Goal: Information Seeking & Learning: Learn about a topic

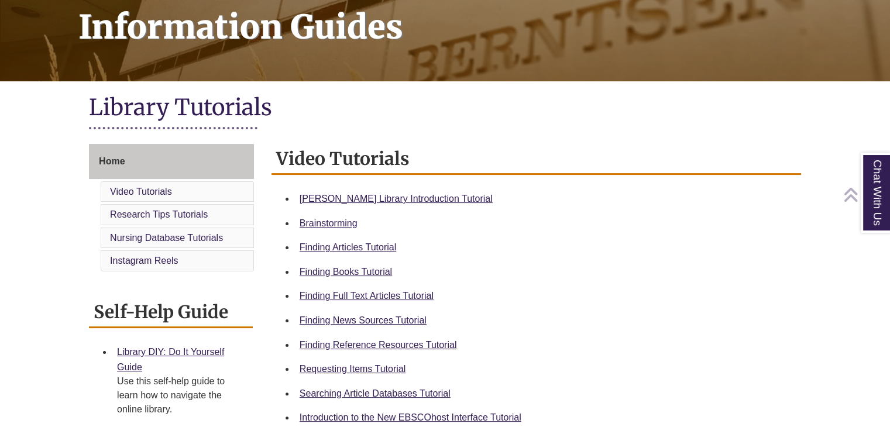
scroll to position [186, 0]
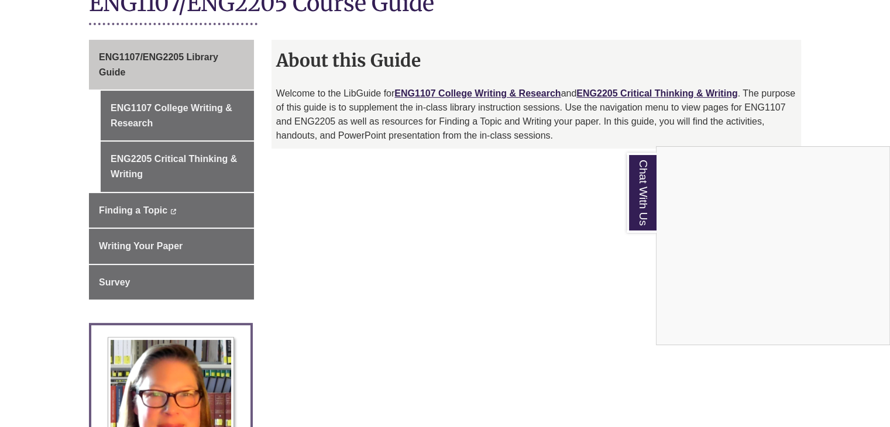
scroll to position [280, 0]
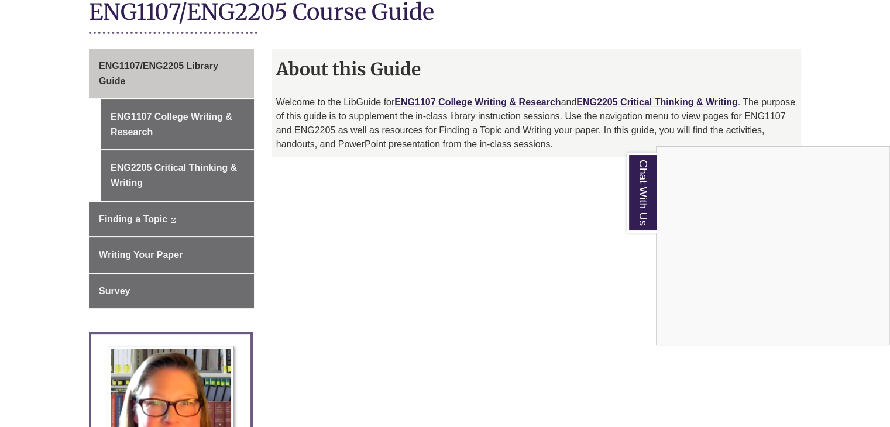
click at [147, 132] on div "Chat With Us" at bounding box center [445, 213] width 890 height 427
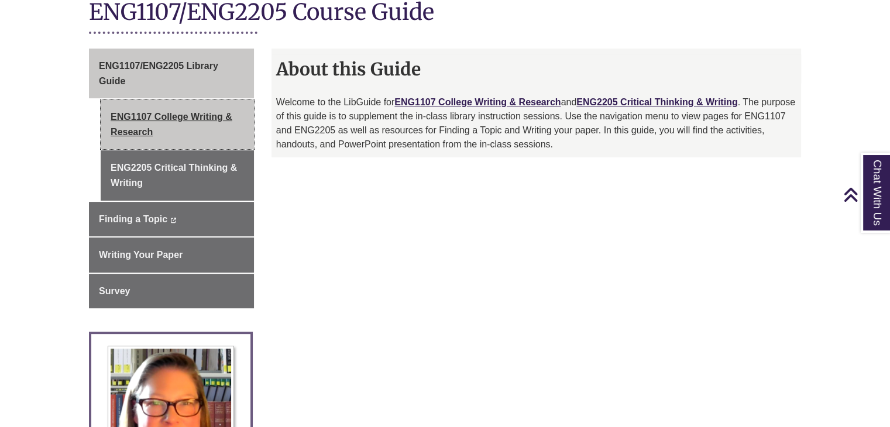
click at [147, 132] on link "ENG1107 College Writing & Research" at bounding box center [177, 124] width 153 height 50
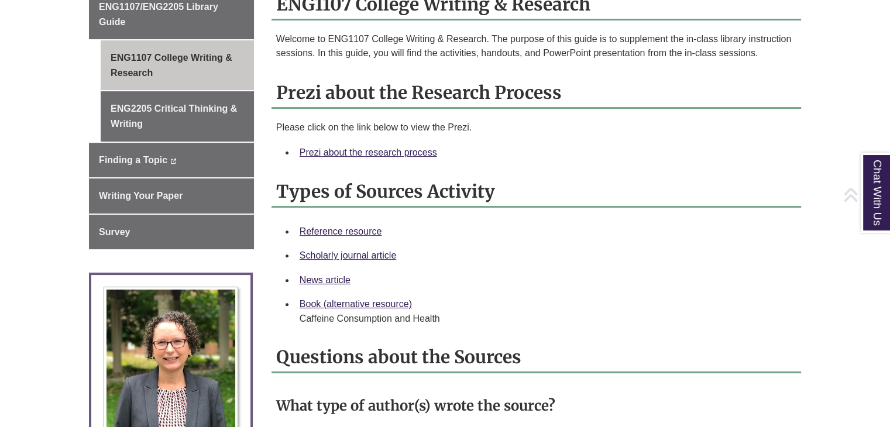
scroll to position [341, 0]
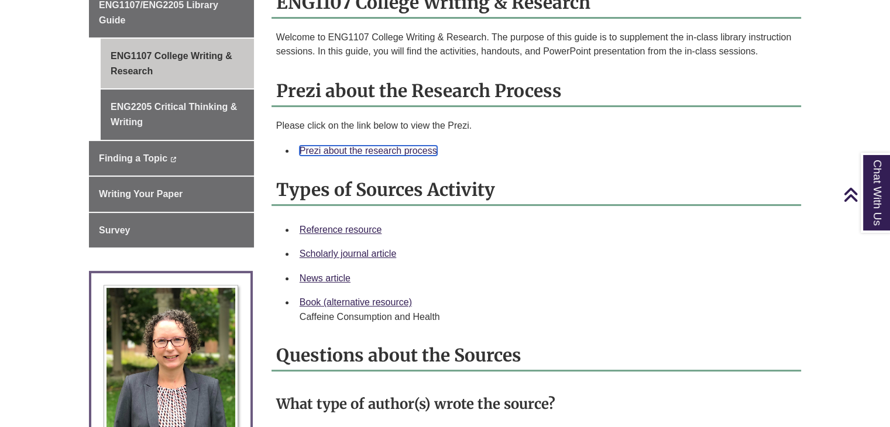
click at [409, 148] on link "Prezi about the research process" at bounding box center [368, 151] width 137 height 10
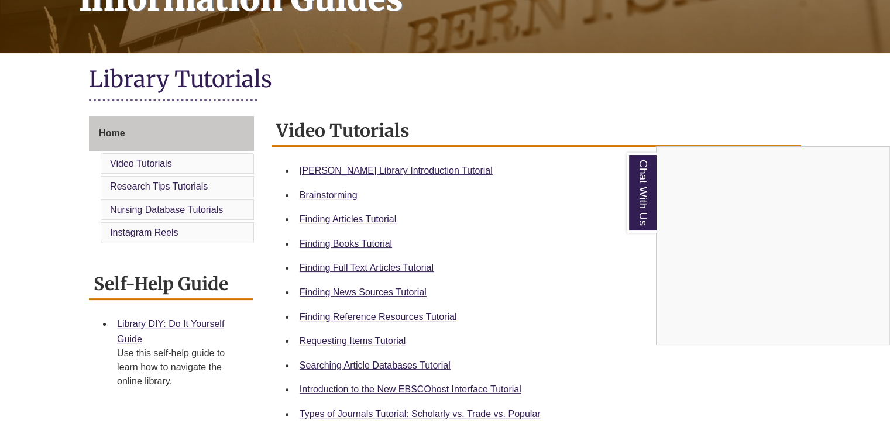
scroll to position [214, 0]
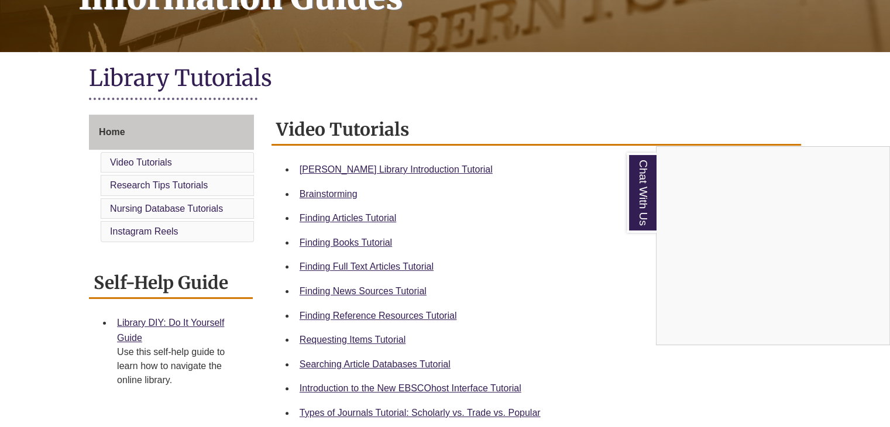
click at [365, 312] on div "Chat With Us" at bounding box center [445, 213] width 890 height 427
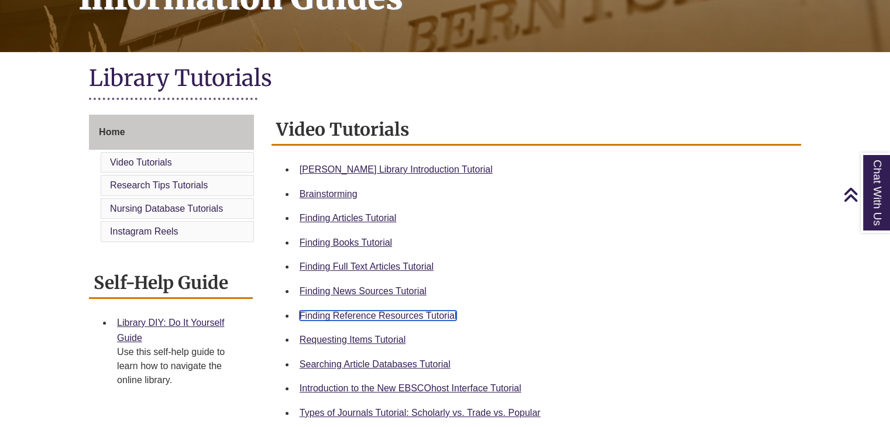
click at [370, 317] on link "Finding Reference Resources Tutorial" at bounding box center [378, 316] width 157 height 10
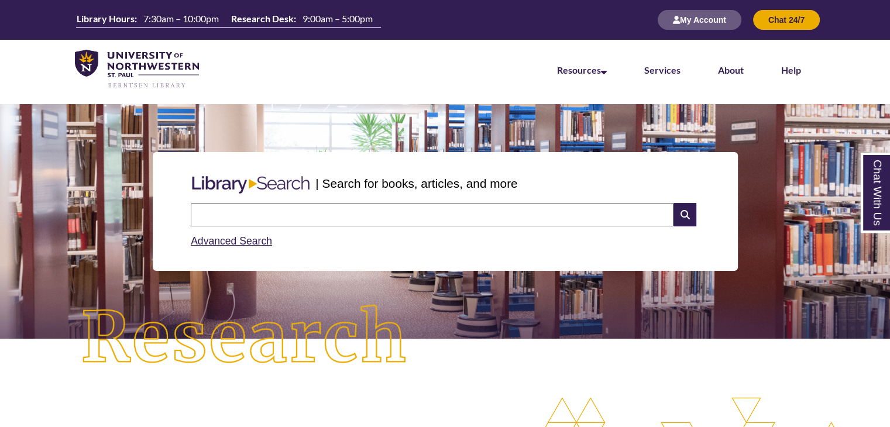
scroll to position [5, 5]
click at [679, 215] on icon at bounding box center [684, 214] width 22 height 23
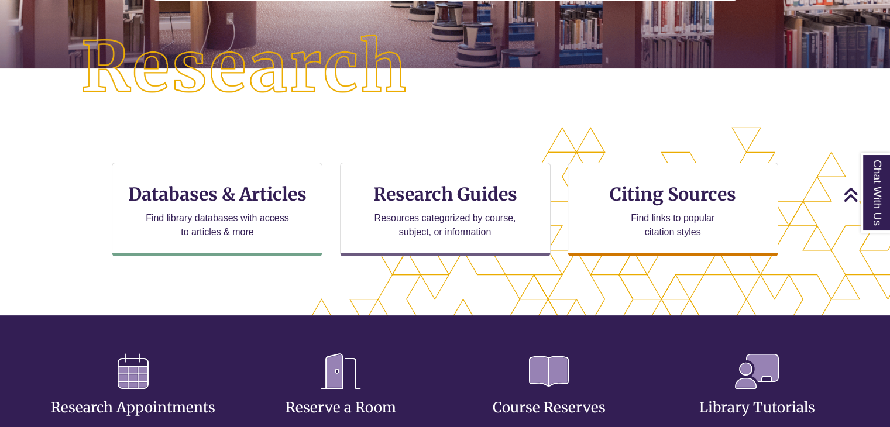
scroll to position [297, 0]
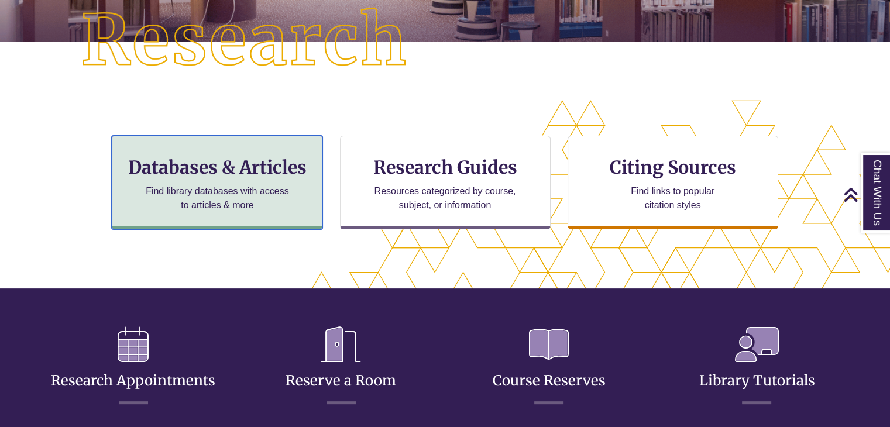
click at [243, 172] on h3 "Databases & Articles" at bounding box center [217, 167] width 191 height 22
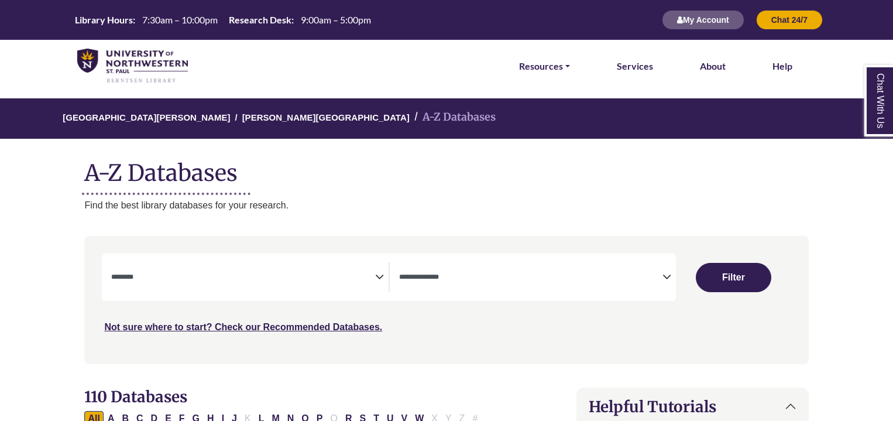
select select "Database Subject Filter"
select select "Database Types Filter"
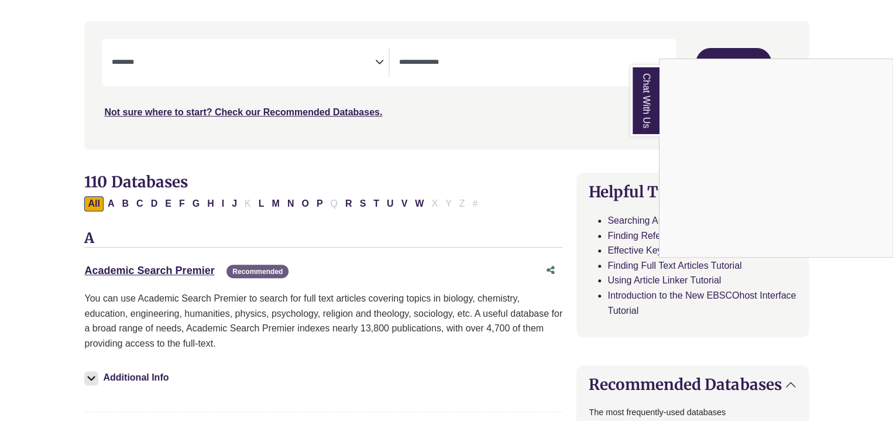
scroll to position [208, 0]
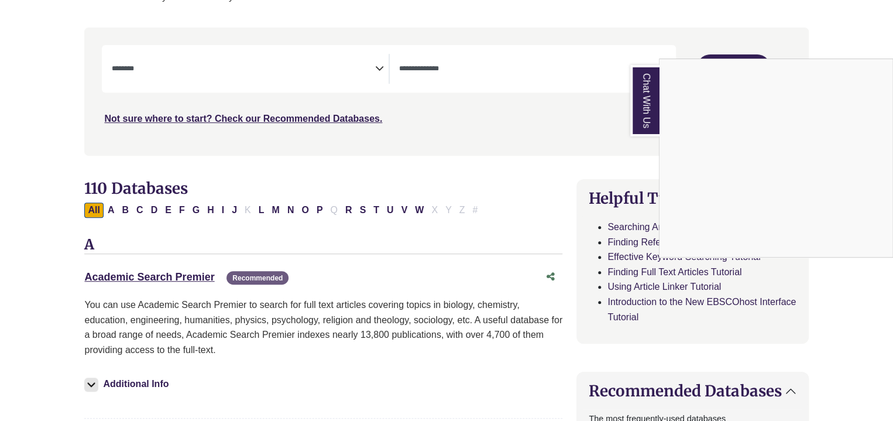
click at [203, 78] on div "Chat With Us" at bounding box center [446, 210] width 893 height 421
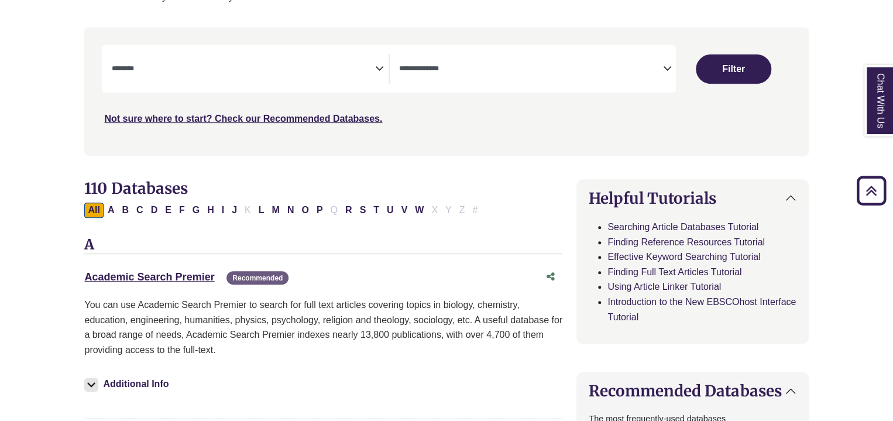
click at [295, 78] on span "Search filters" at bounding box center [242, 69] width 263 height 30
click at [506, 134] on div "Search filters" at bounding box center [446, 91] width 710 height 118
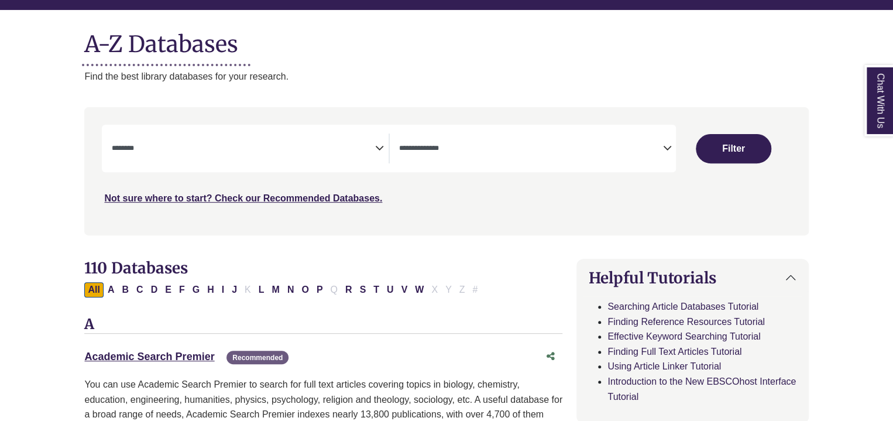
scroll to position [129, 0]
click at [375, 145] on icon "Search filters" at bounding box center [379, 146] width 9 height 18
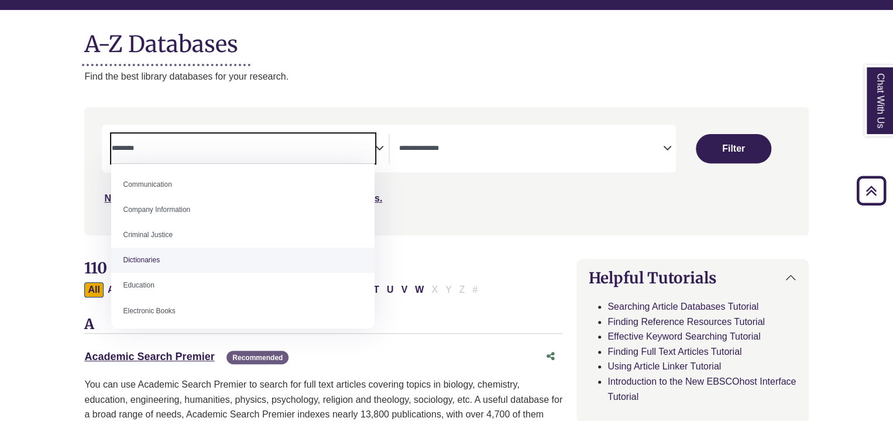
scroll to position [229, 0]
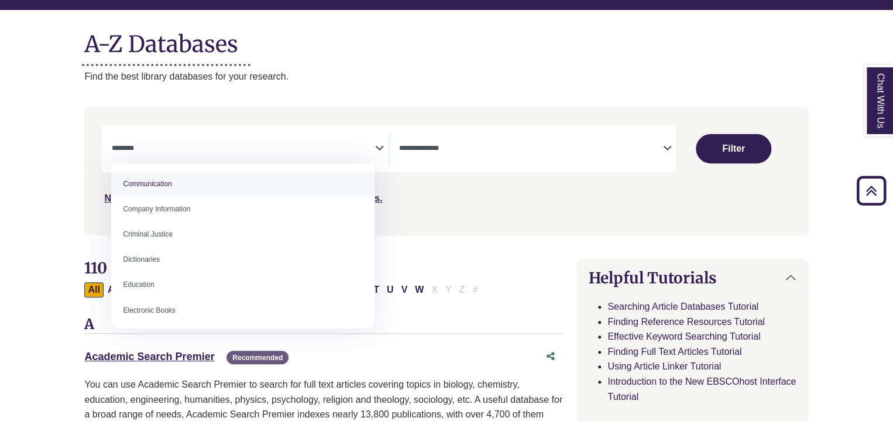
select select "*****"
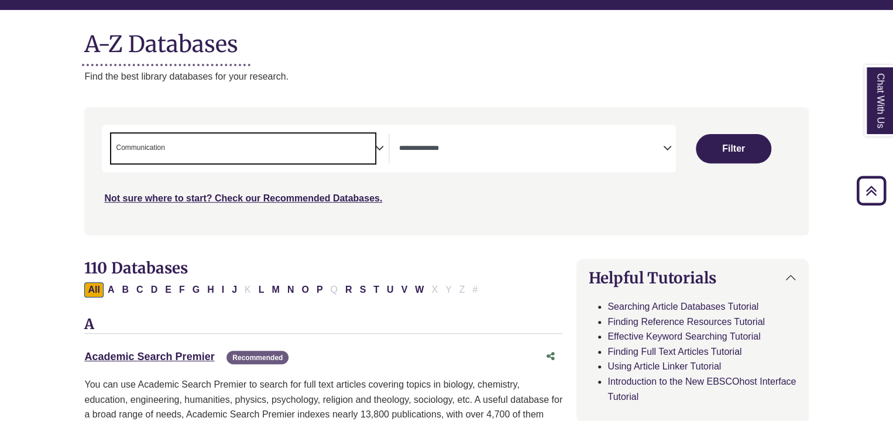
scroll to position [102, 0]
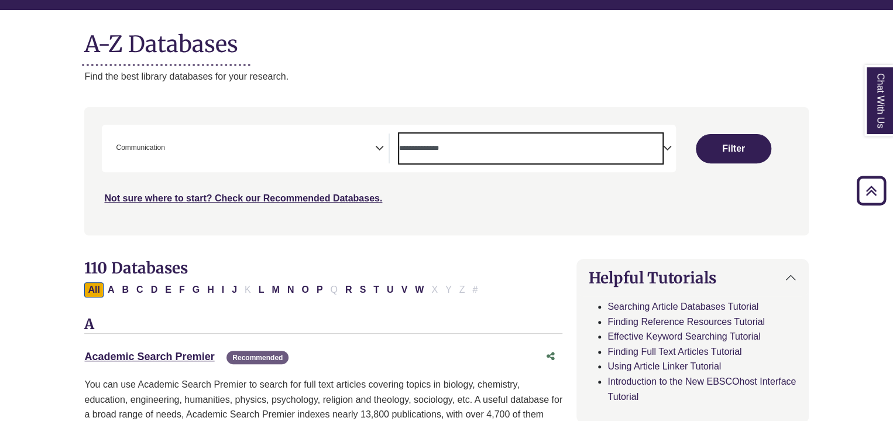
click at [517, 133] on span "Search filters" at bounding box center [530, 148] width 263 height 30
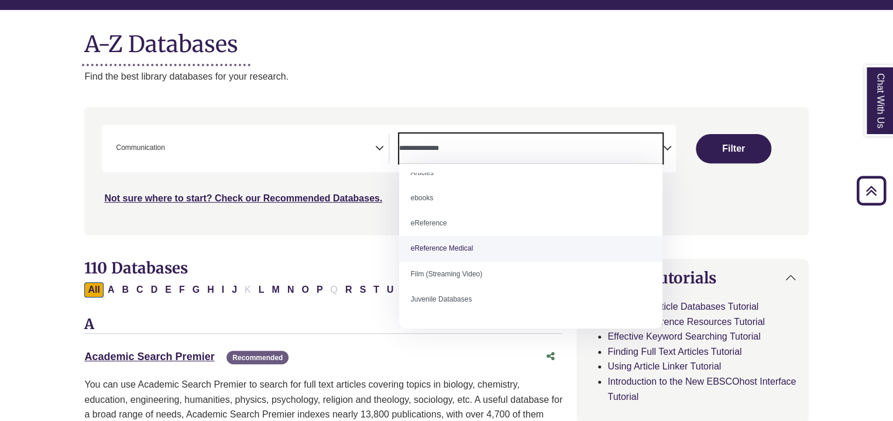
scroll to position [0, 0]
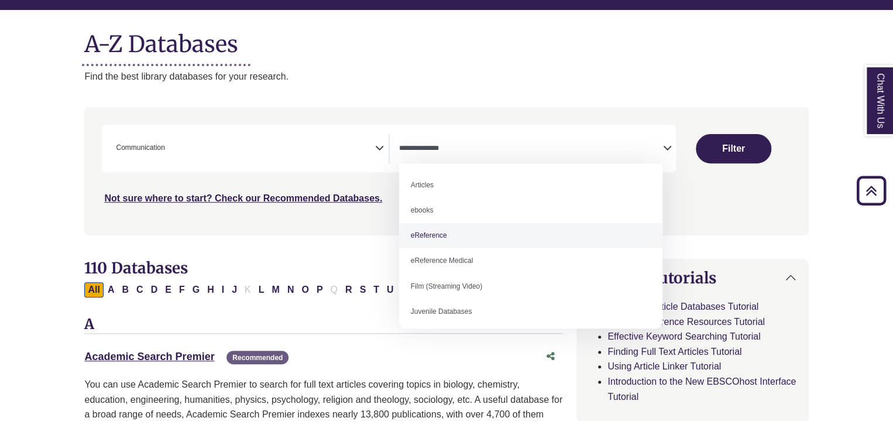
select select "*****"
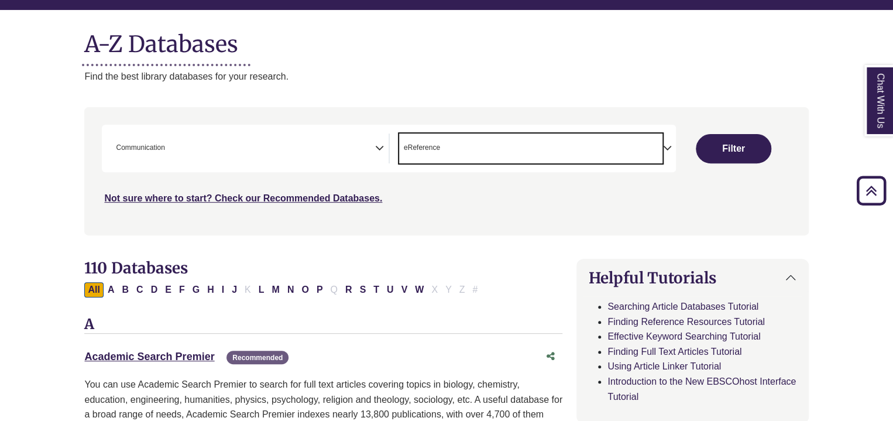
scroll to position [23, 0]
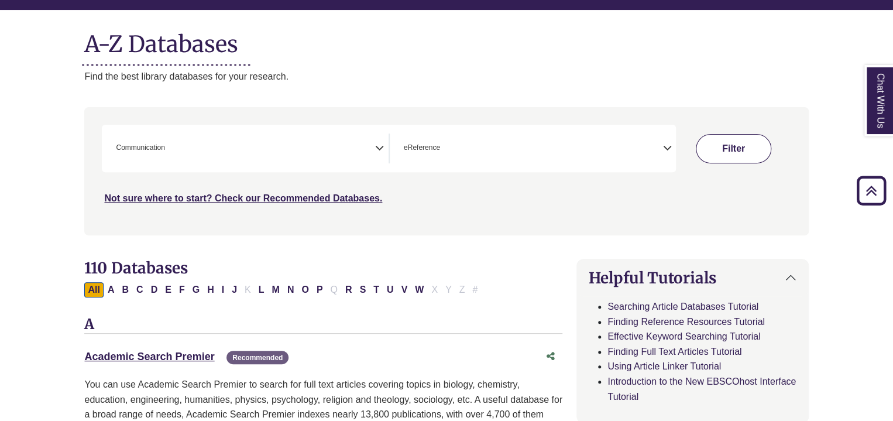
click at [742, 145] on button "Filter" at bounding box center [733, 148] width 75 height 29
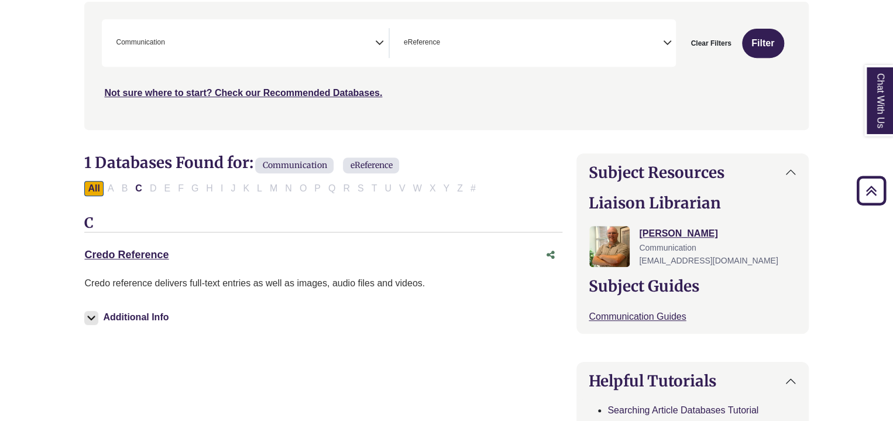
scroll to position [236, 0]
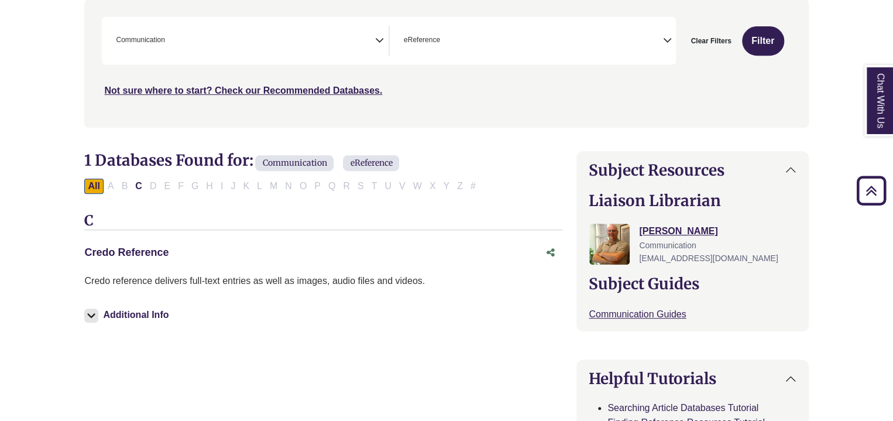
click at [156, 256] on link "Credo Reference This link opens in a new window" at bounding box center [126, 252] width 84 height 12
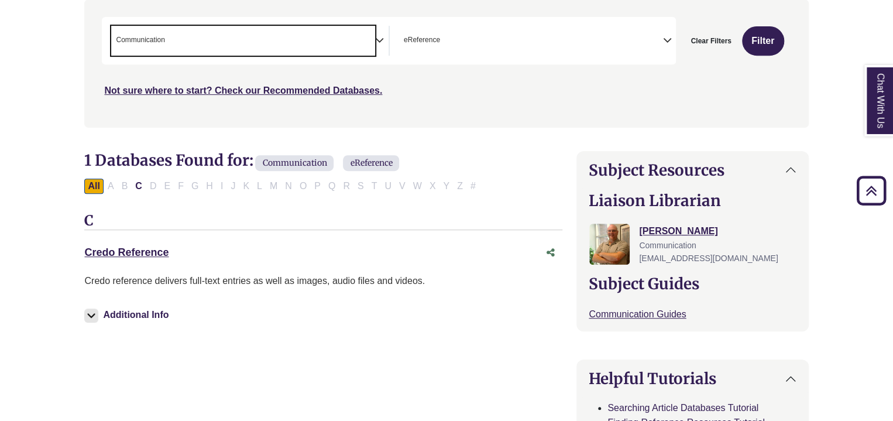
click at [288, 52] on span "× Communication" at bounding box center [242, 41] width 263 height 30
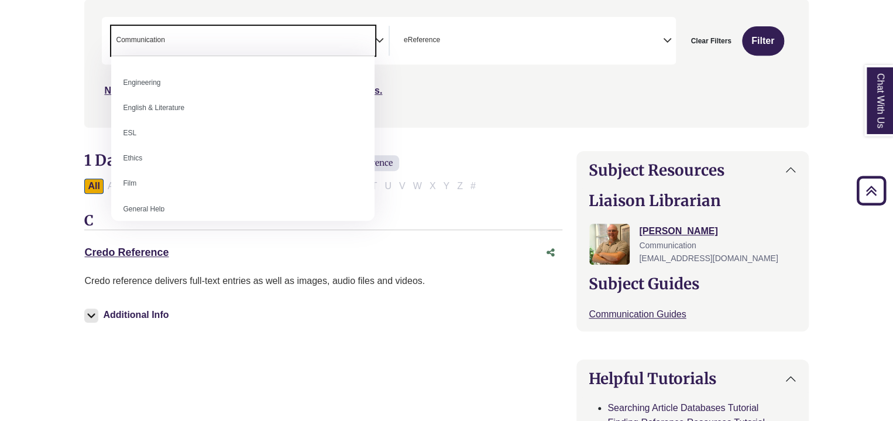
scroll to position [410, 0]
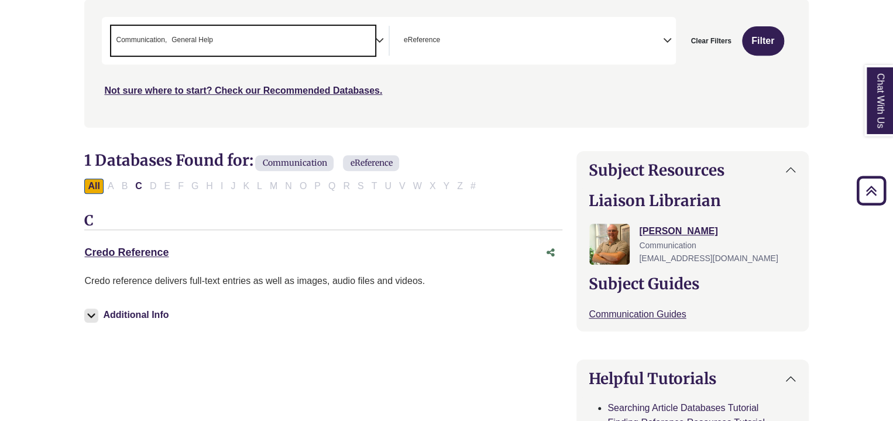
click at [163, 44] on span "Communication" at bounding box center [141, 40] width 51 height 11
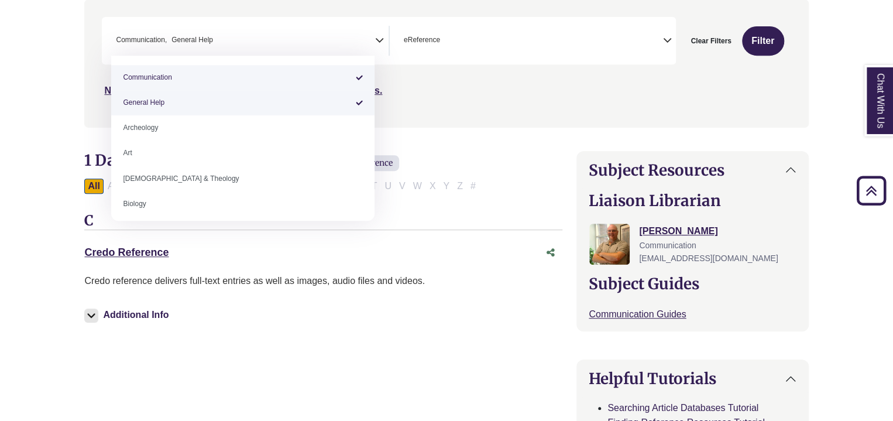
select select "*****"
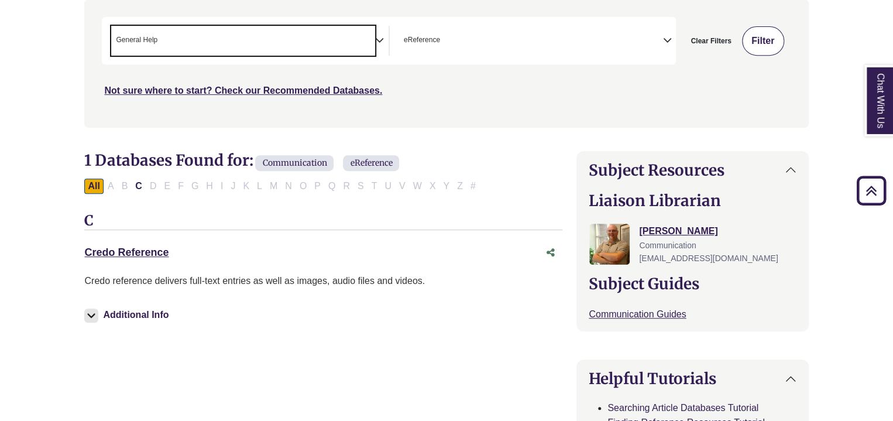
click at [771, 51] on button "Filter" at bounding box center [763, 40] width 42 height 29
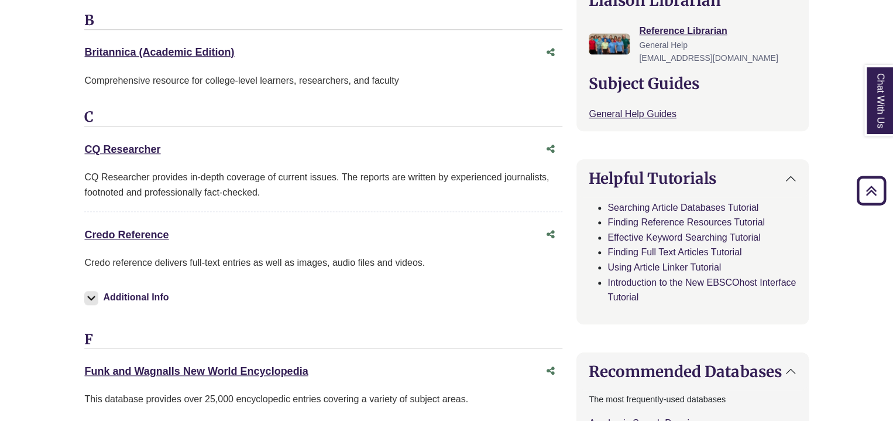
scroll to position [436, 0]
click at [108, 232] on link "Credo Reference This link opens in a new window" at bounding box center [126, 235] width 84 height 12
